Goal: Use online tool/utility: Utilize a website feature to perform a specific function

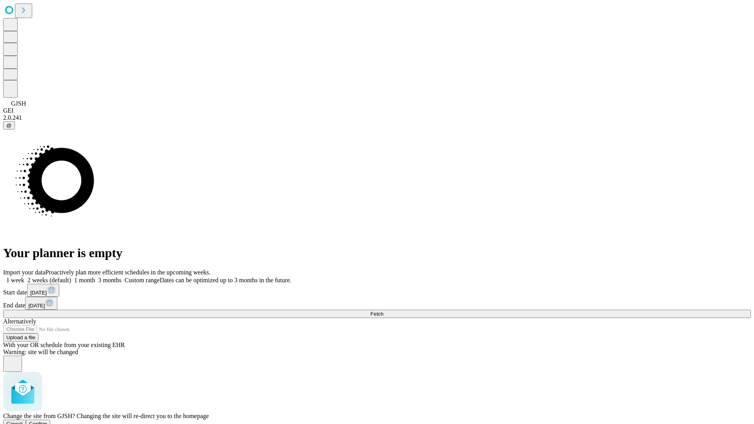
click at [48, 421] on span "Confirm" at bounding box center [38, 424] width 18 height 6
click at [24, 277] on label "1 week" at bounding box center [13, 280] width 21 height 7
click at [384, 311] on span "Fetch" at bounding box center [377, 314] width 13 height 6
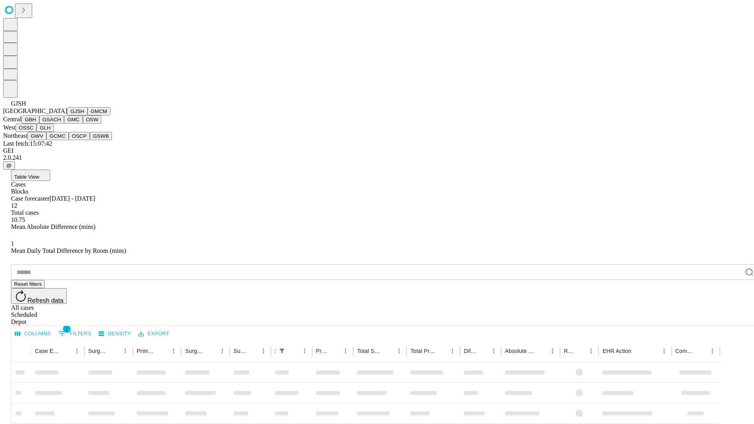
click at [88, 116] on button "GMCM" at bounding box center [99, 111] width 23 height 8
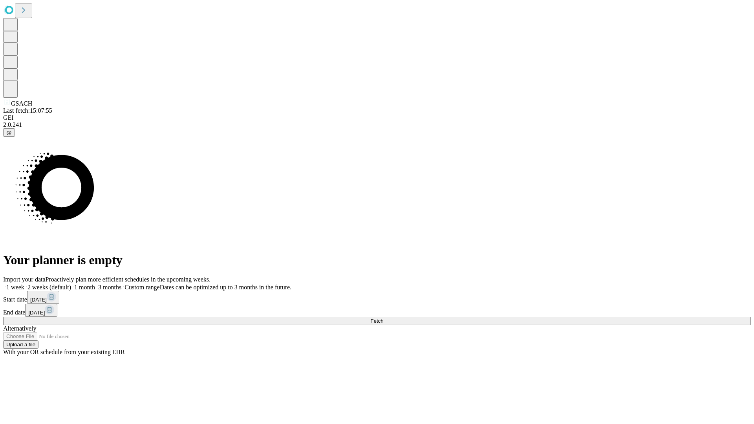
click at [384, 318] on span "Fetch" at bounding box center [377, 321] width 13 height 6
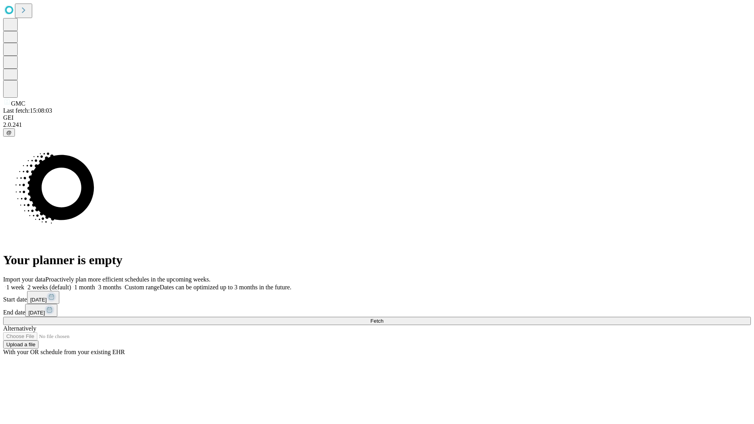
click at [24, 284] on label "1 week" at bounding box center [13, 287] width 21 height 7
click at [384, 318] on span "Fetch" at bounding box center [377, 321] width 13 height 6
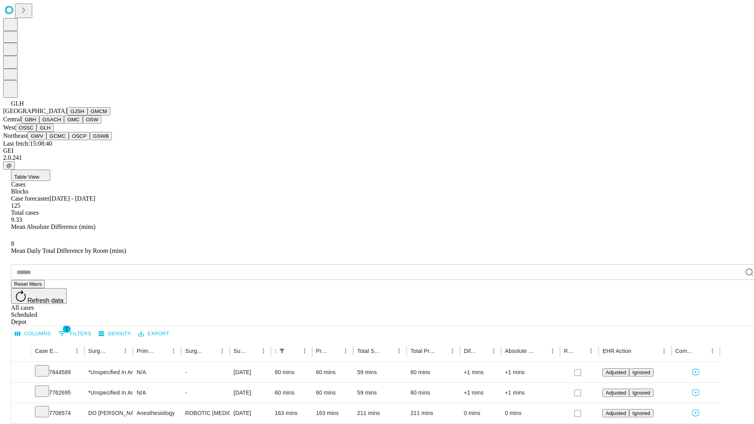
click at [46, 140] on button "GWV" at bounding box center [37, 136] width 19 height 8
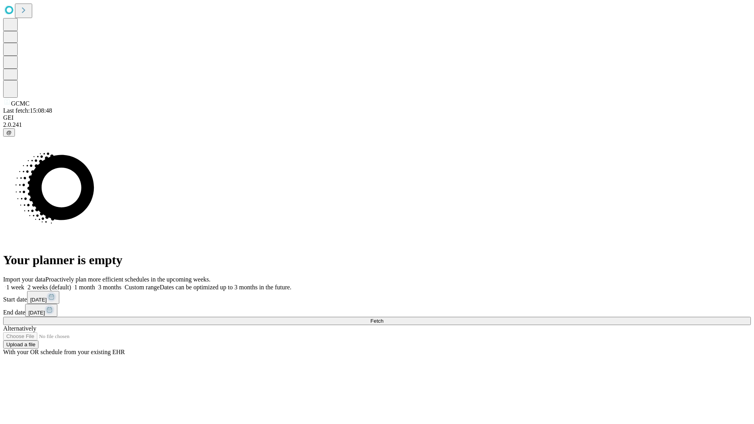
click at [384, 318] on span "Fetch" at bounding box center [377, 321] width 13 height 6
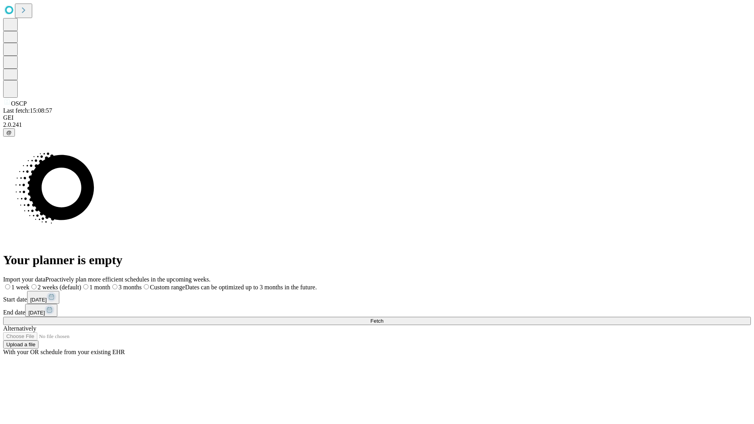
click at [29, 284] on label "1 week" at bounding box center [16, 287] width 26 height 7
click at [384, 318] on span "Fetch" at bounding box center [377, 321] width 13 height 6
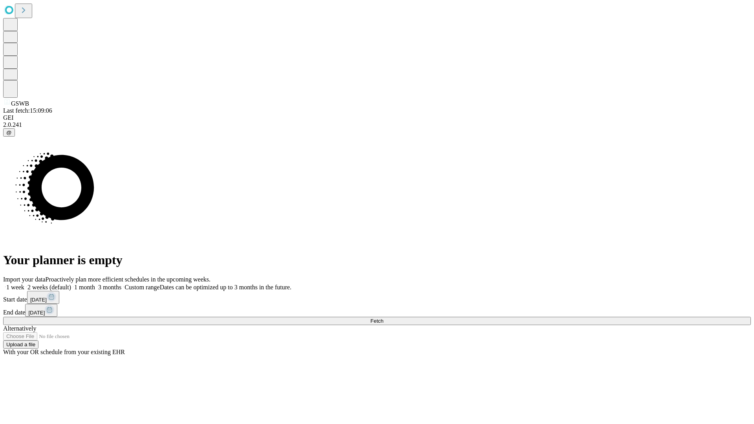
click at [384, 318] on span "Fetch" at bounding box center [377, 321] width 13 height 6
